Goal: Find specific page/section: Find specific page/section

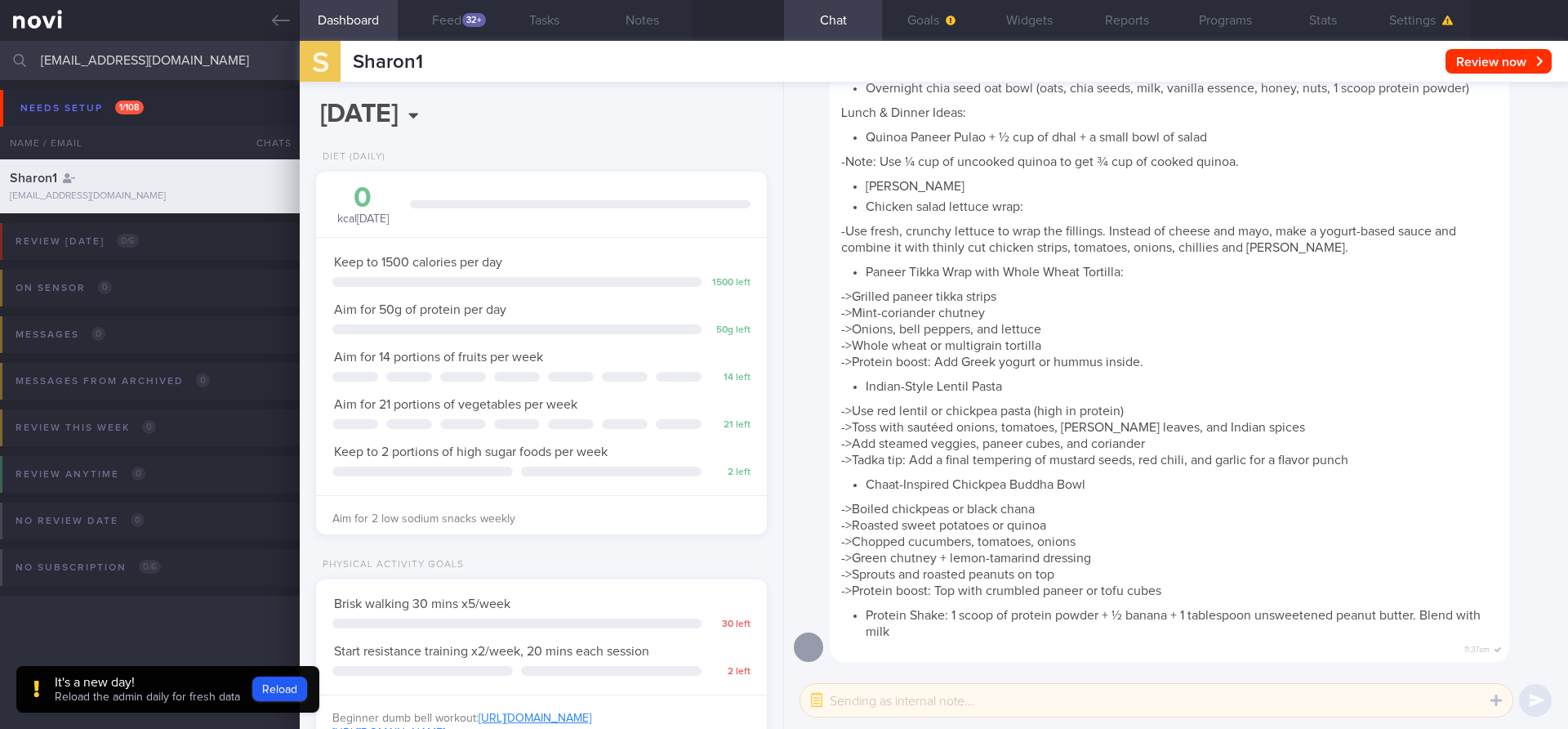
scroll to position [235, 423]
click at [215, 60] on input "[EMAIL_ADDRESS][DOMAIN_NAME]" at bounding box center [784, 60] width 1568 height 39
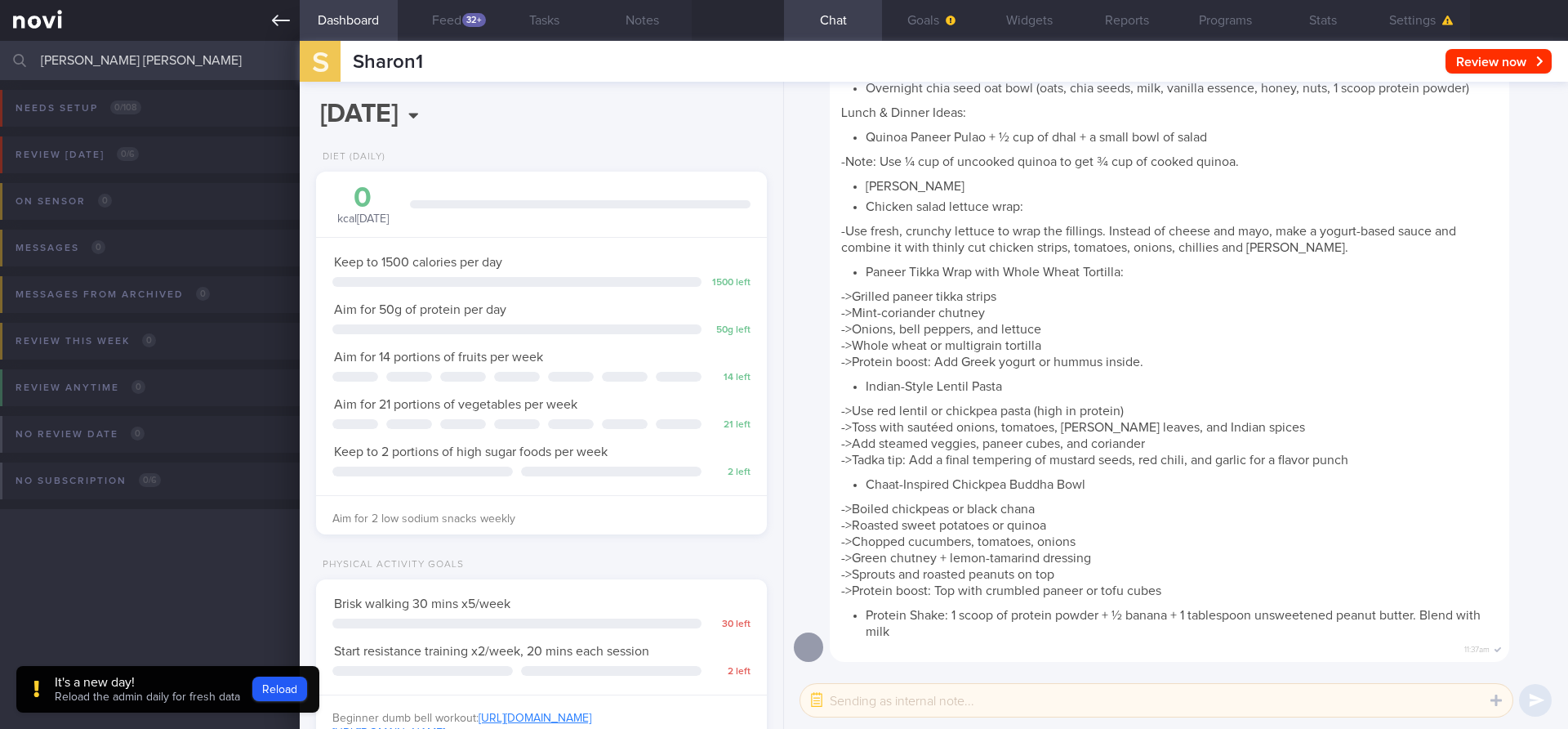
type input "[PERSON_NAME] [PERSON_NAME]"
click at [284, 16] on icon at bounding box center [281, 20] width 18 height 18
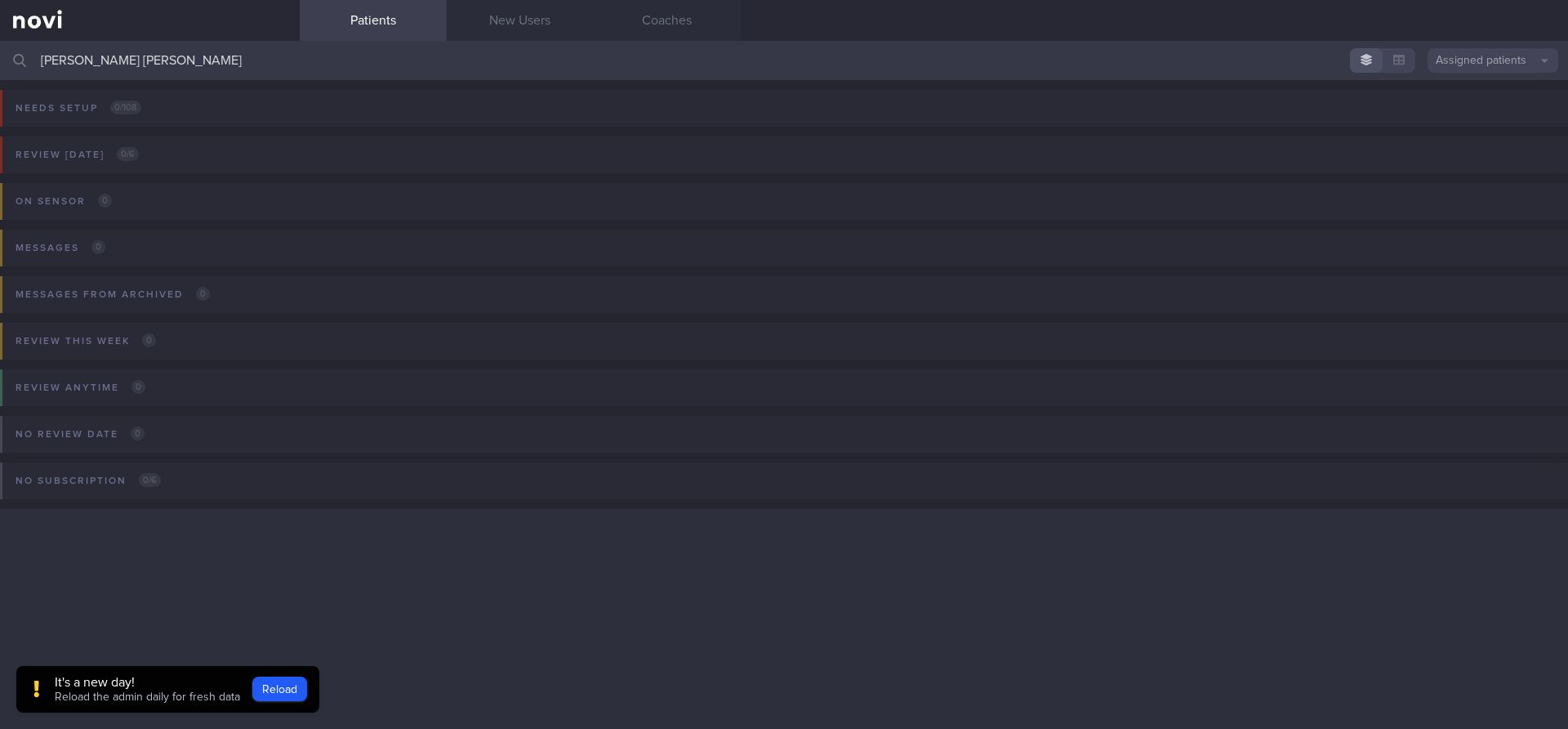
click at [1512, 60] on button "Assigned patients" at bounding box center [1492, 60] width 131 height 24
click at [1481, 104] on button "All active patients" at bounding box center [1492, 112] width 131 height 24
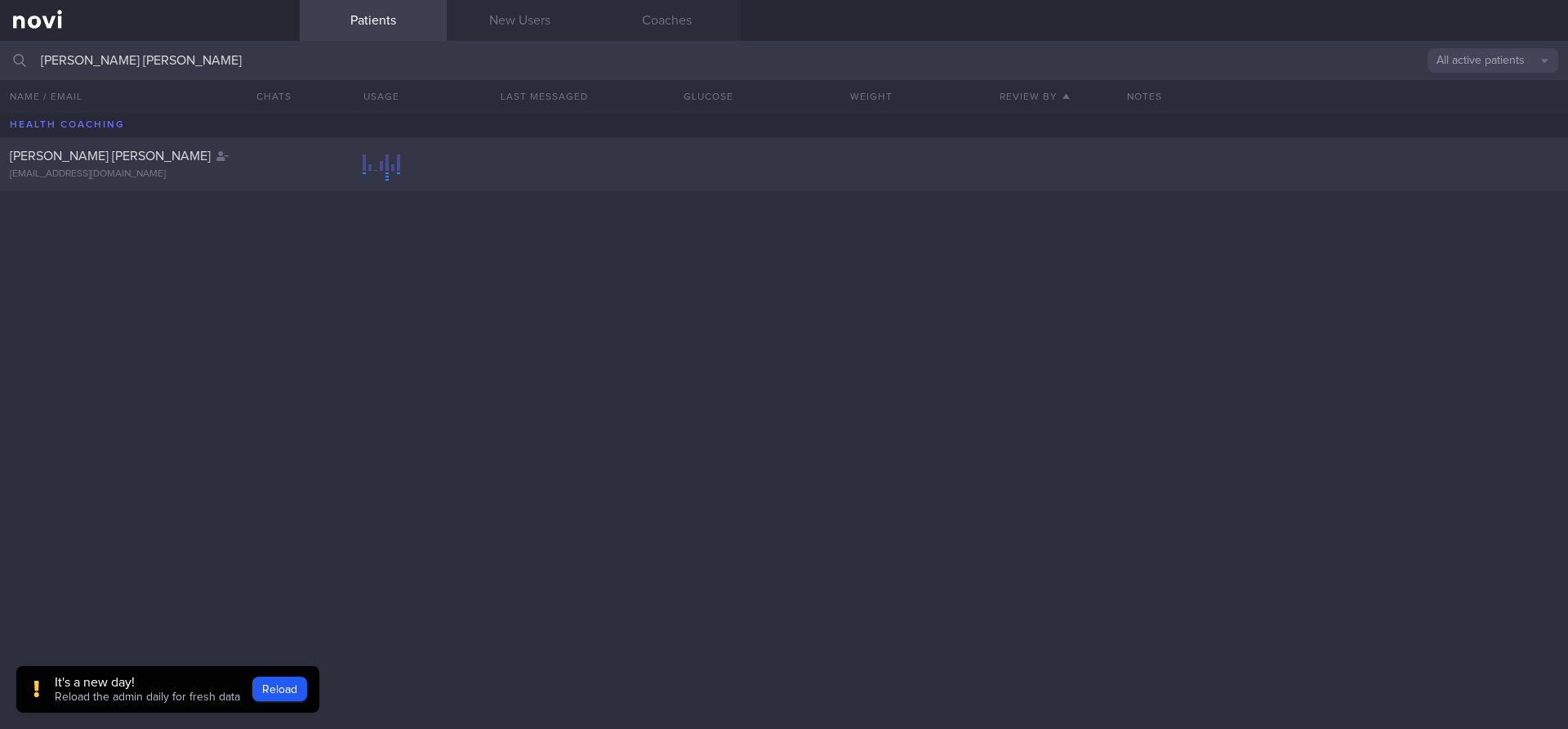
click at [200, 173] on div "[EMAIL_ADDRESS][DOMAIN_NAME]" at bounding box center [149, 174] width 280 height 13
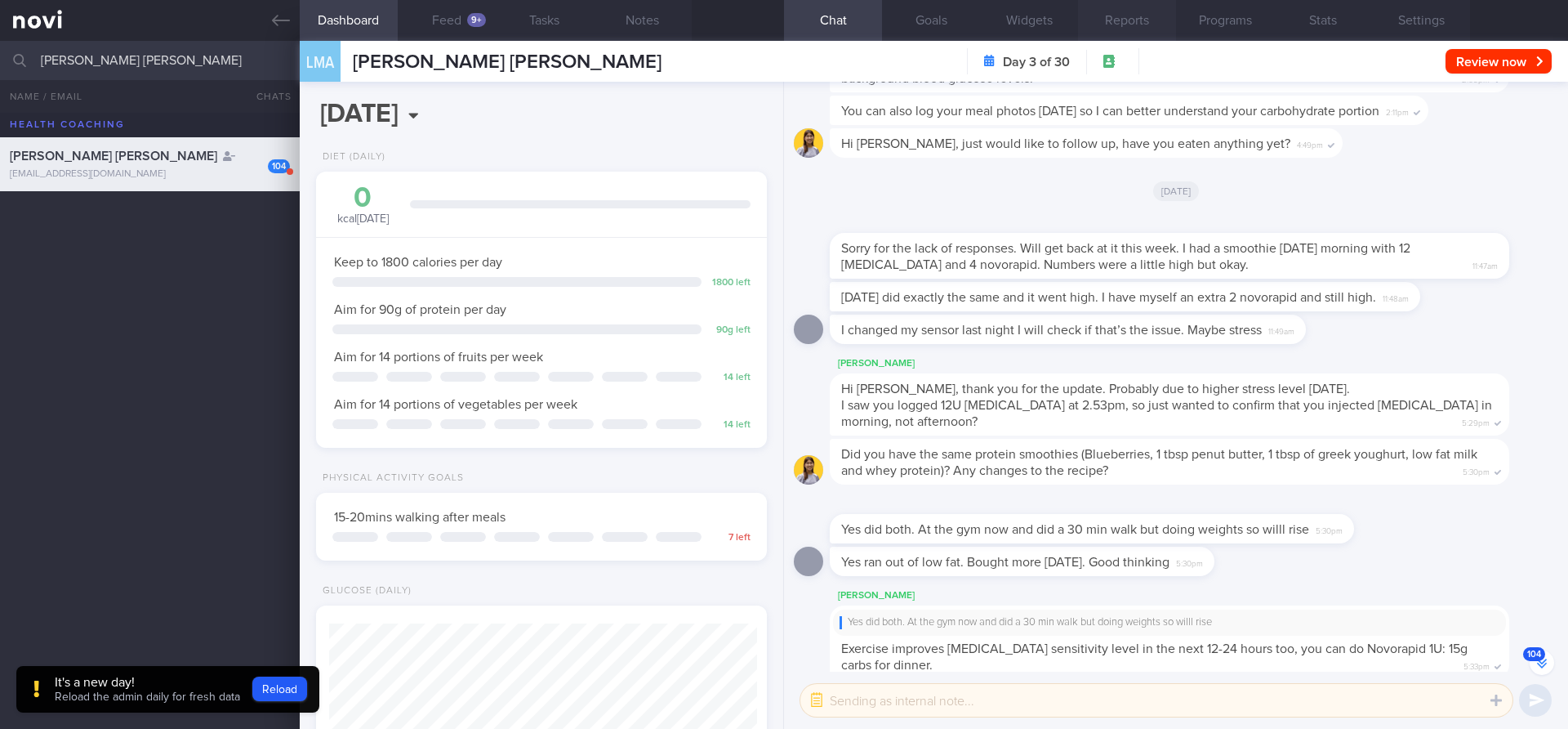
scroll to position [235, 423]
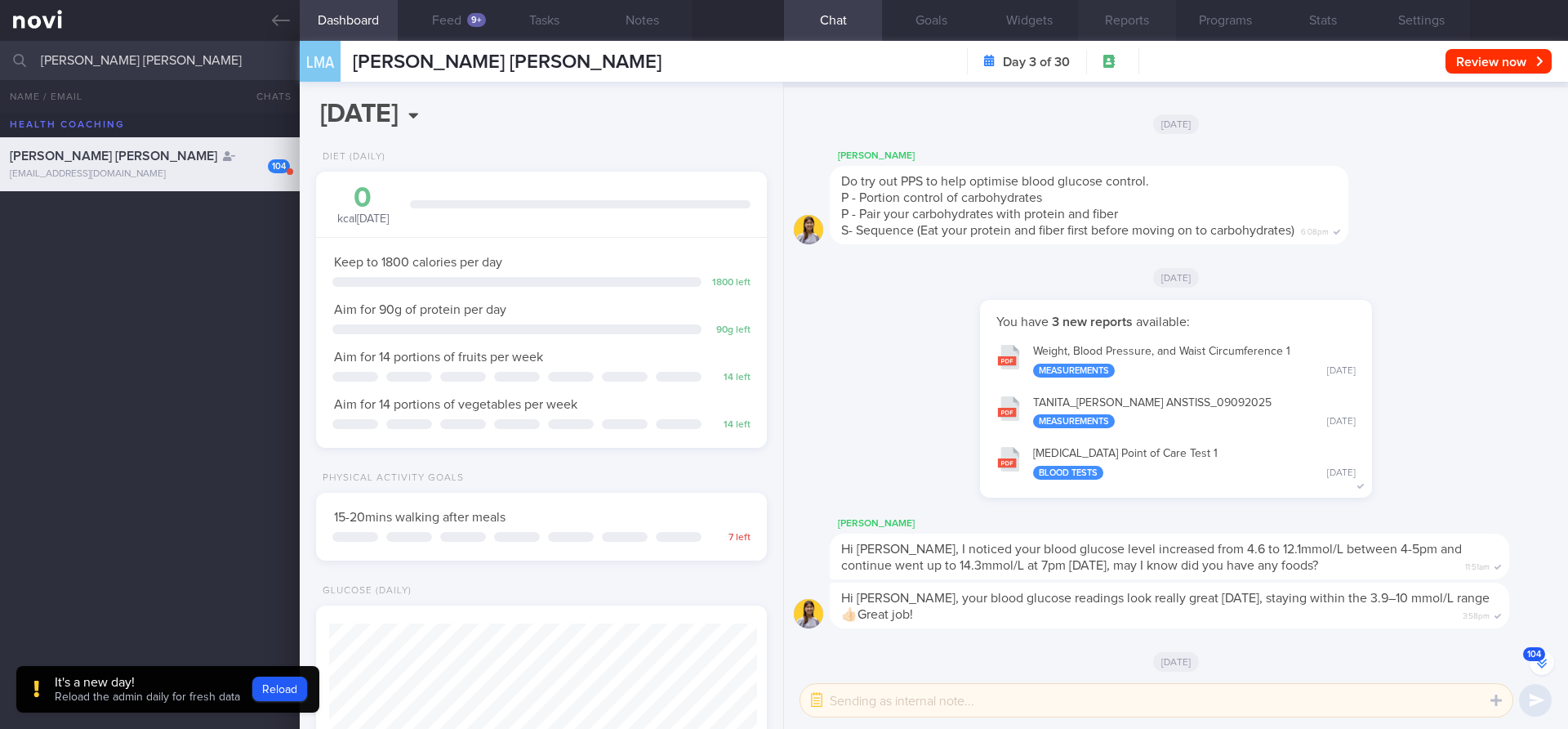
click at [1111, 18] on button "Reports" at bounding box center [1126, 20] width 98 height 41
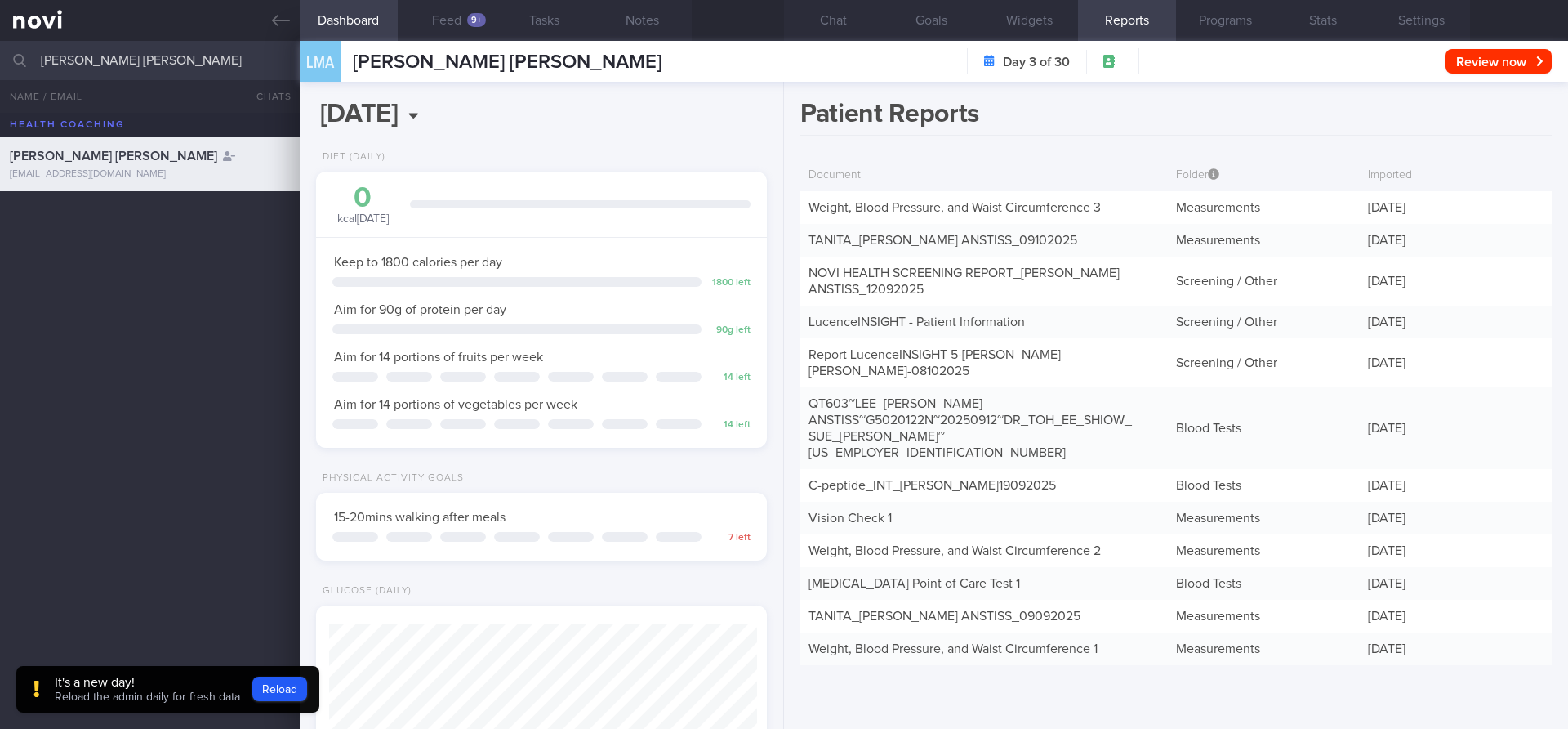
scroll to position [-9005, 0]
click at [908, 280] on div "NOVI HEALTH SCREENING REPORT_ [PERSON_NAME] 12092025" at bounding box center [984, 281] width 367 height 49
click at [886, 291] on link "NOVI HEALTH SCREENING REPORT_ [PERSON_NAME] 12092025" at bounding box center [963, 281] width 311 height 29
click at [925, 215] on div "Weight, Blood Pressure, and Waist Circumference 3" at bounding box center [984, 207] width 367 height 33
click at [886, 204] on link "Weight, Blood Pressure, and Waist Circumference 3" at bounding box center [955, 206] width 293 height 13
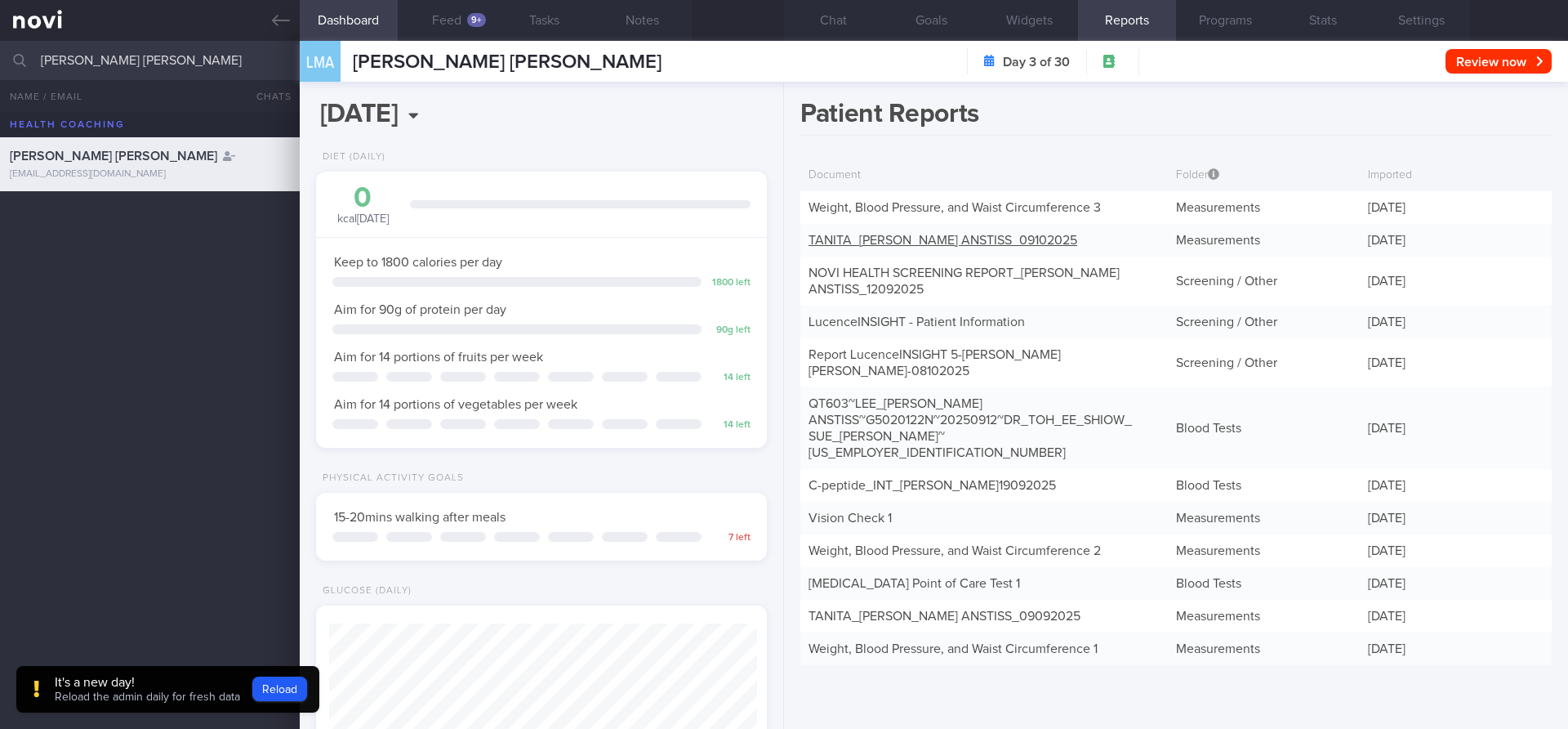
click at [970, 247] on div "TANITA_ [PERSON_NAME] 09102025" at bounding box center [984, 240] width 367 height 33
click at [969, 241] on link "TANITA_ [PERSON_NAME] 09102025" at bounding box center [942, 239] width 268 height 13
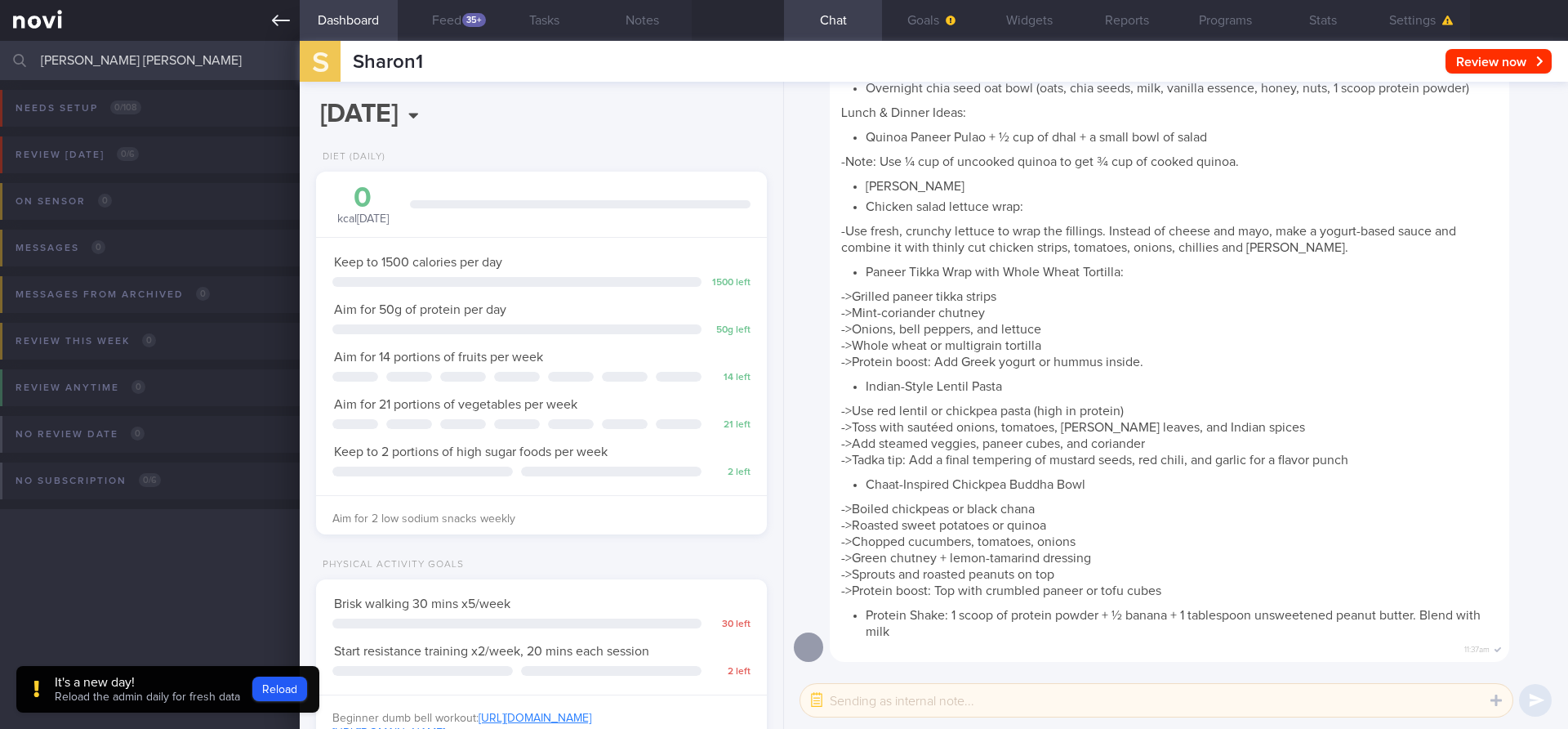
scroll to position [235, 423]
click at [461, 17] on button "Feed 35+" at bounding box center [446, 20] width 98 height 41
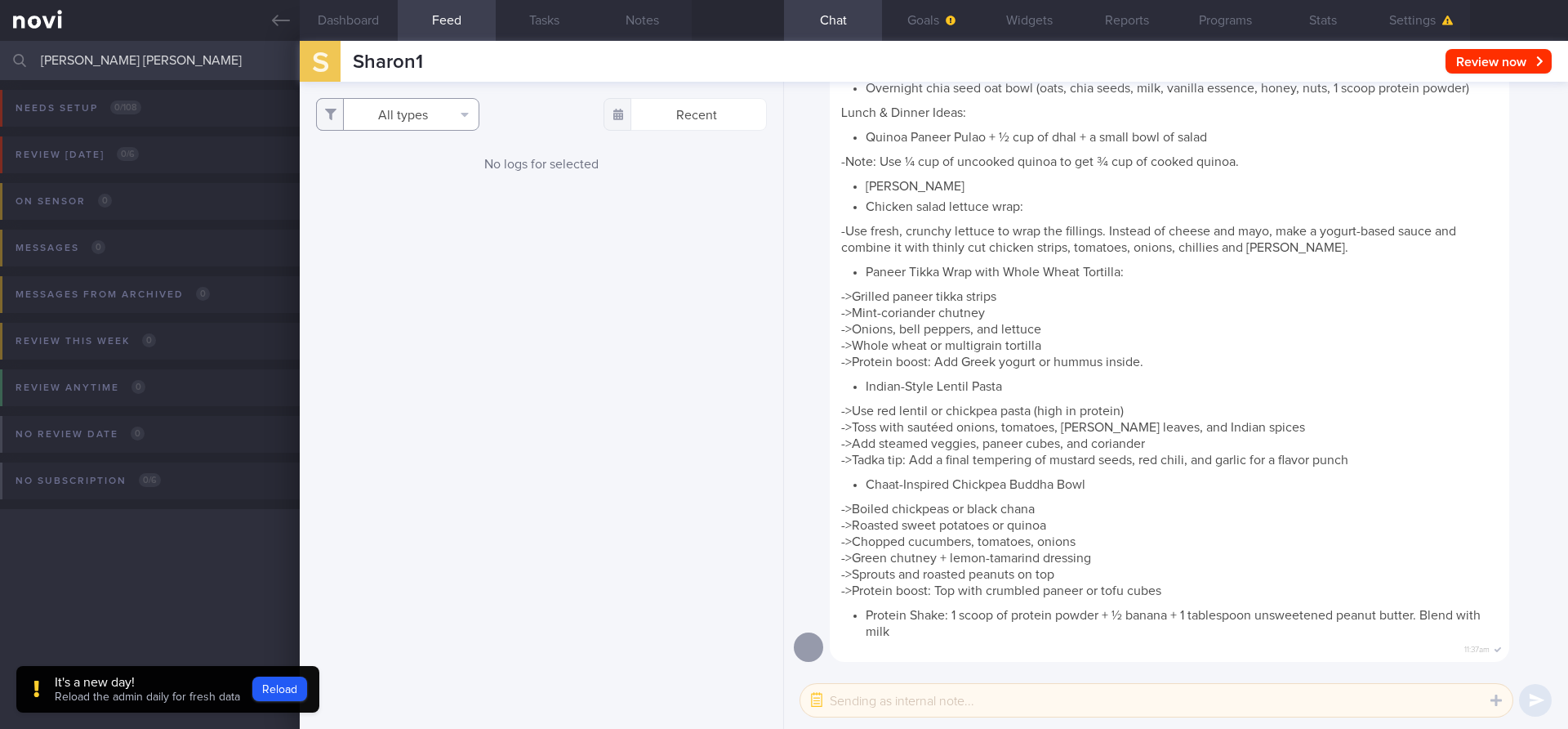
click at [380, 122] on button "All types" at bounding box center [397, 114] width 164 height 33
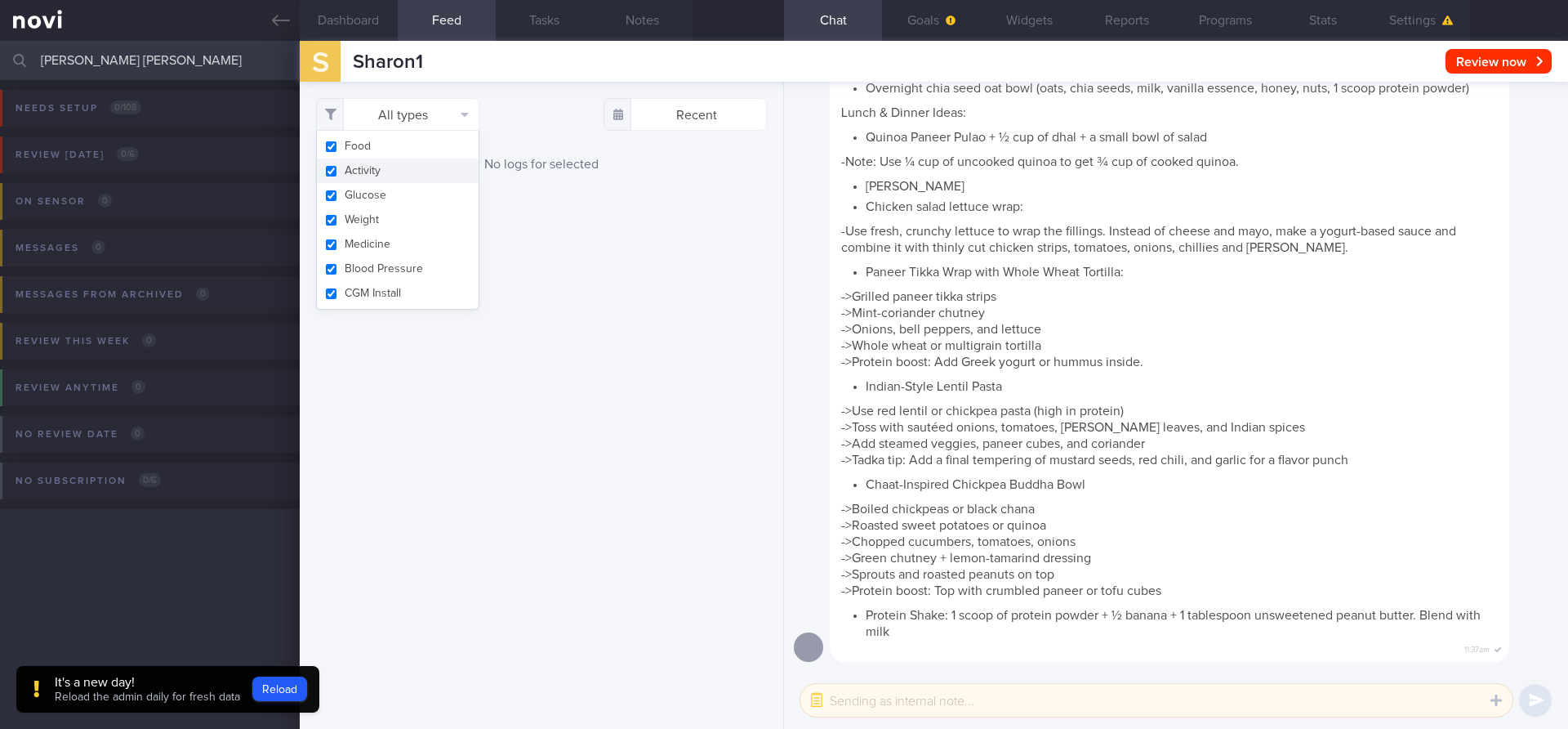
click at [352, 170] on button "Activity" at bounding box center [397, 170] width 162 height 24
checkbox input "false"
click at [352, 194] on button "Glucose" at bounding box center [397, 195] width 162 height 24
checkbox input "false"
click at [352, 212] on button "Weight" at bounding box center [397, 219] width 162 height 24
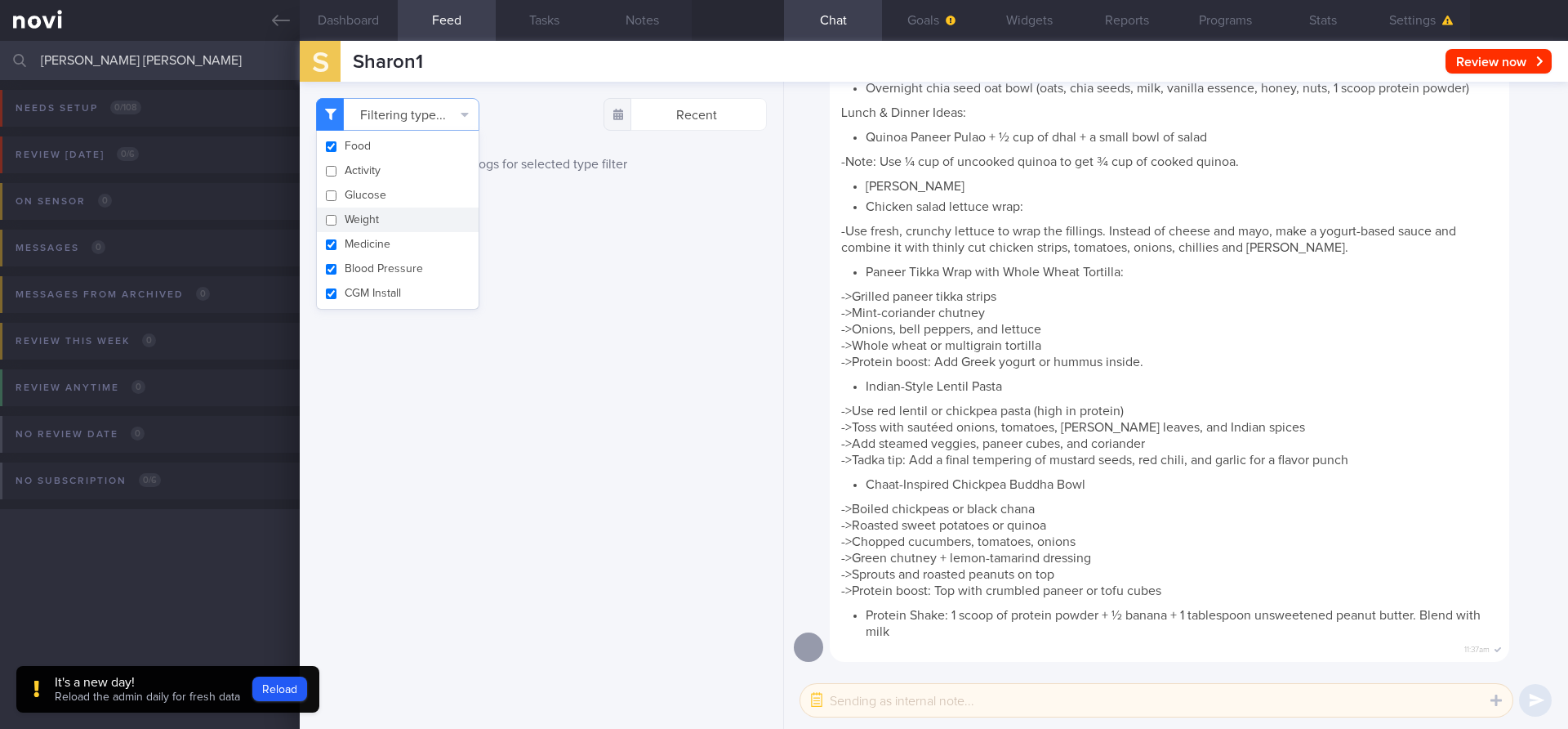
checkbox input "false"
click at [349, 246] on button "Medicine" at bounding box center [397, 243] width 162 height 24
checkbox input "false"
click at [349, 261] on button "Blood Pressure" at bounding box center [397, 269] width 162 height 24
checkbox input "false"
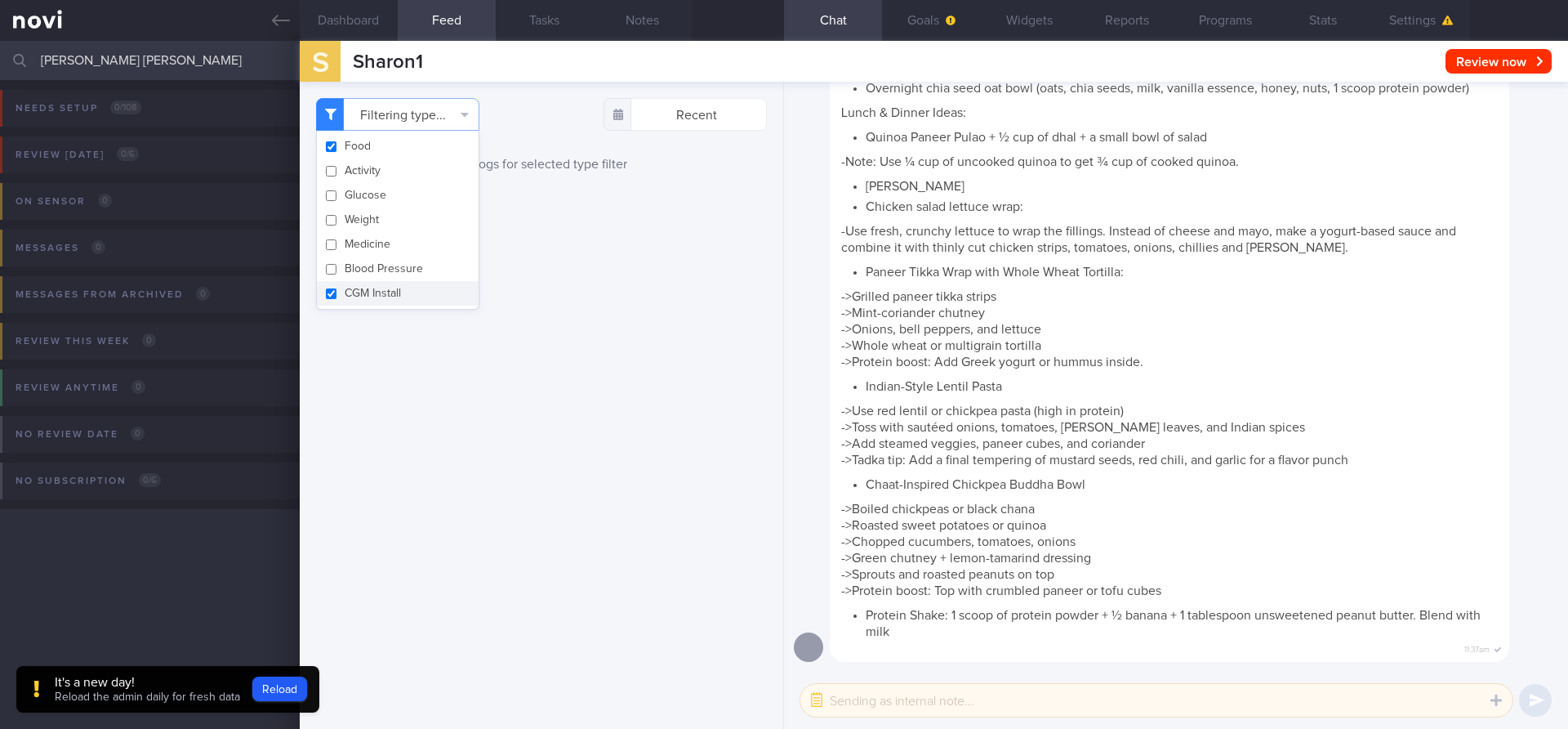
click at [347, 291] on button "CGM Install" at bounding box center [397, 293] width 162 height 24
checkbox input "false"
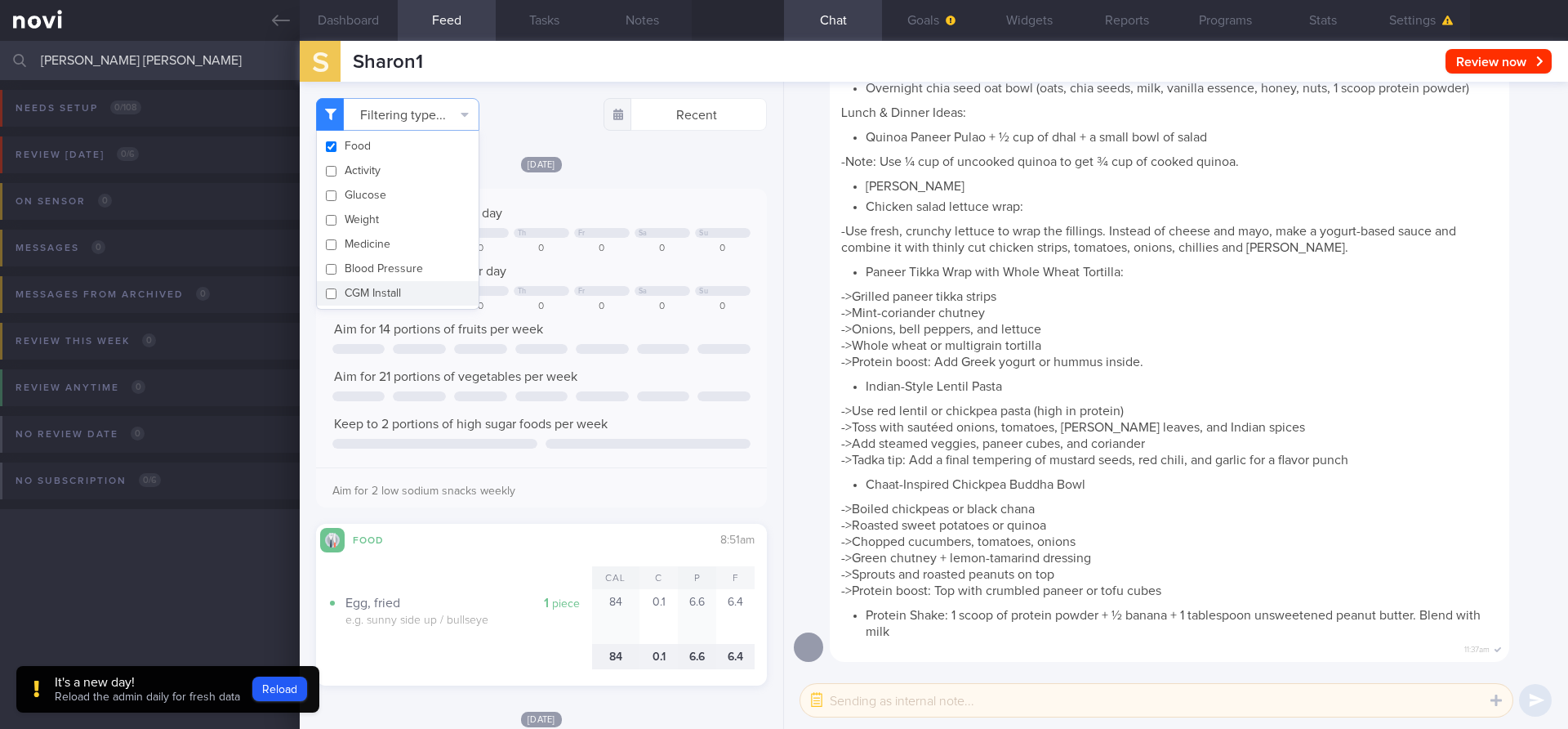
scroll to position [214, 428]
click at [619, 160] on div "[DATE]" at bounding box center [541, 164] width 451 height 17
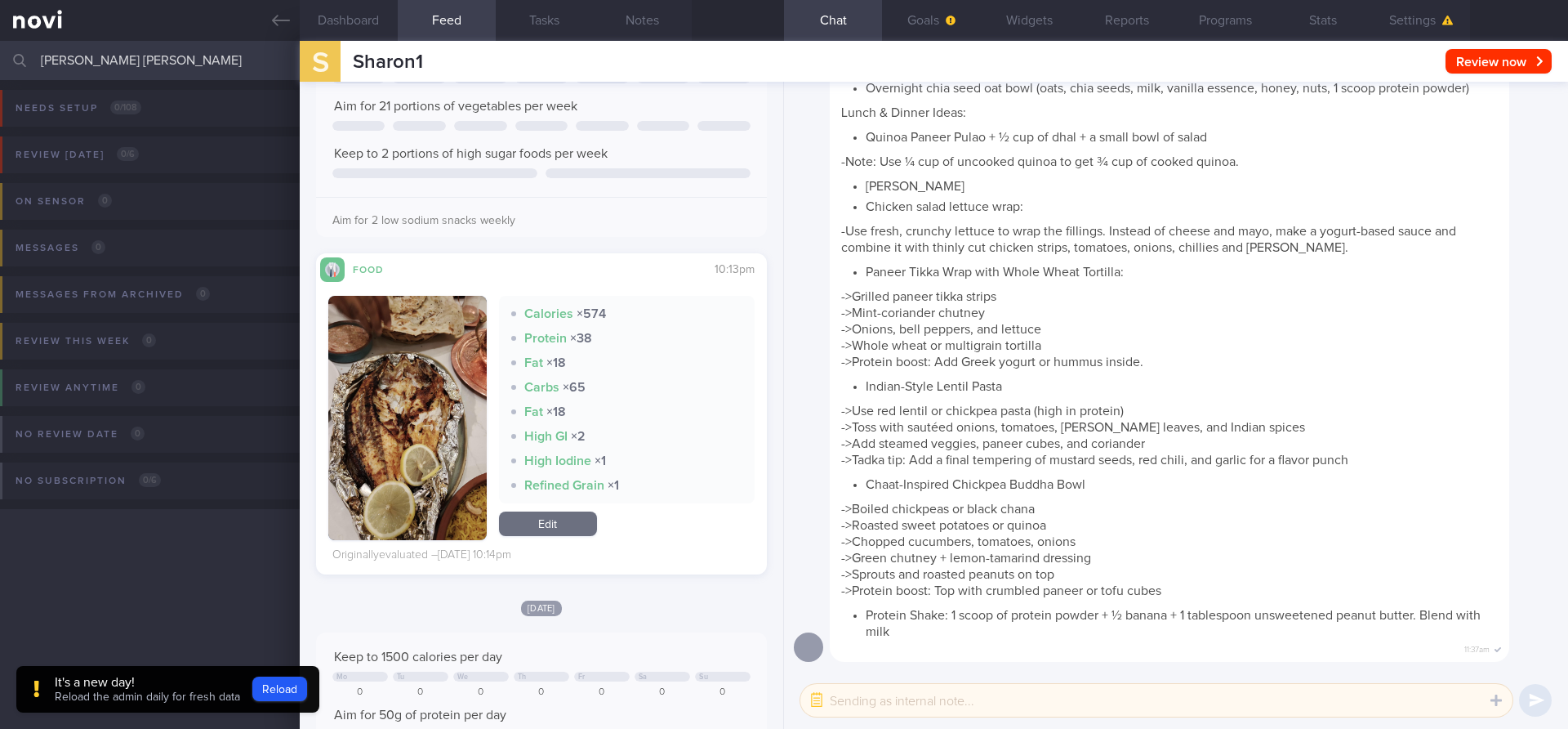
scroll to position [1898, 0]
click at [279, 683] on button "Reload" at bounding box center [279, 688] width 54 height 24
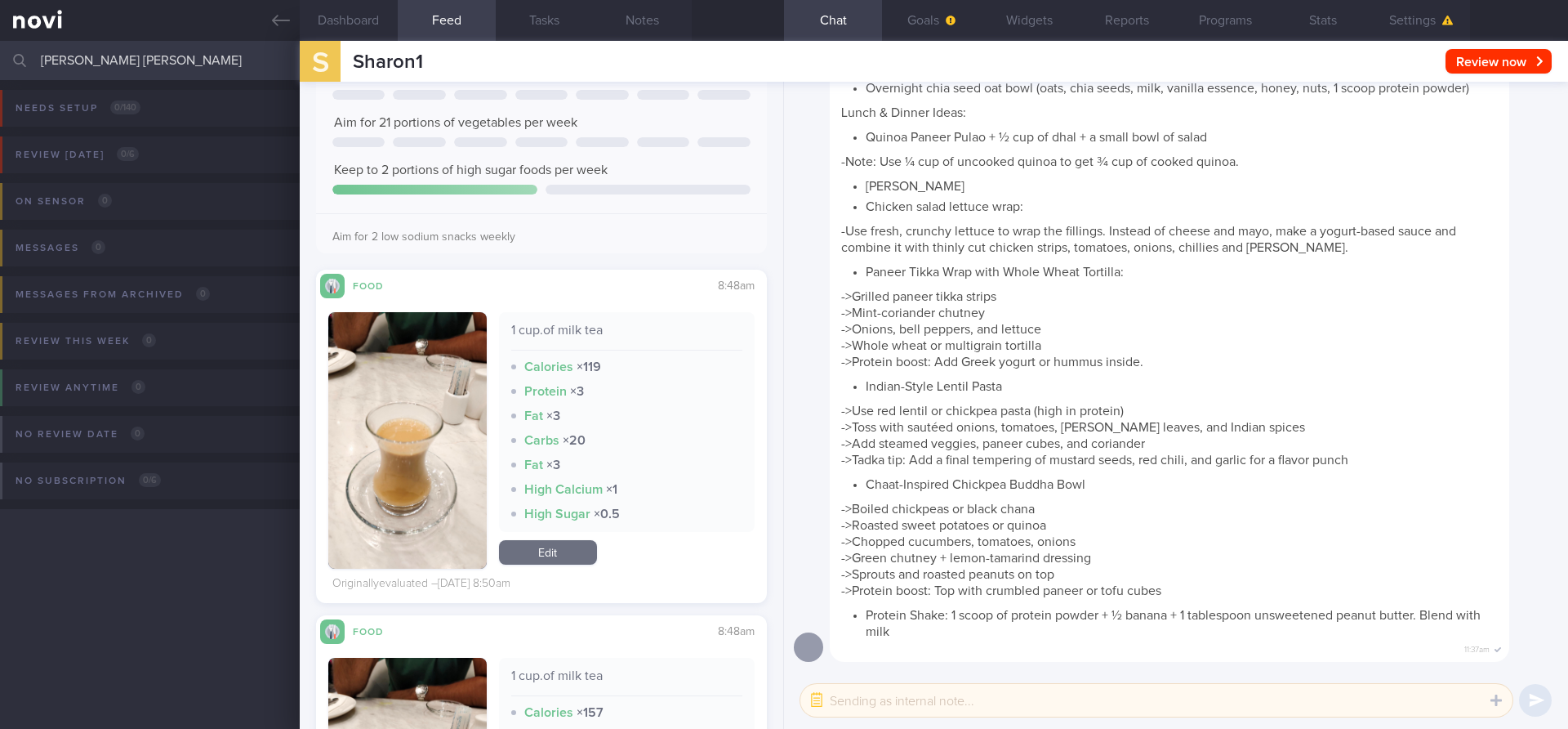
scroll to position [1186, 0]
